Goal: Entertainment & Leisure: Consume media (video, audio)

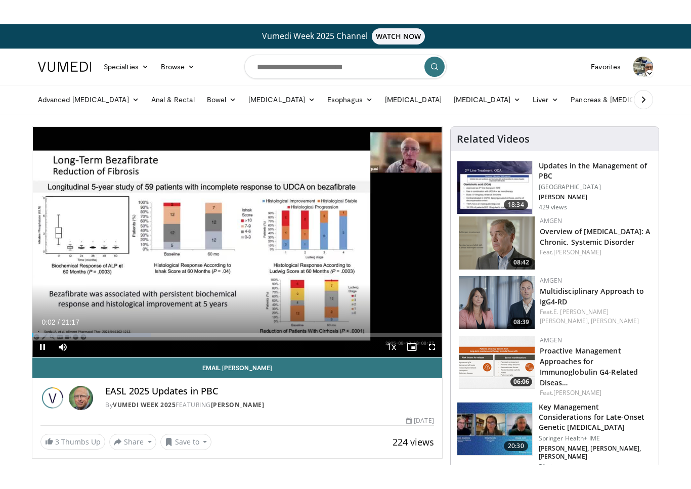
scroll to position [12, 0]
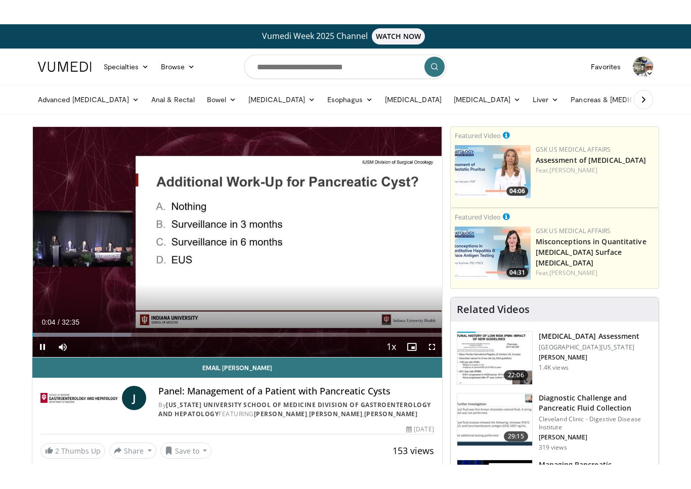
scroll to position [12, 0]
